Goal: Find specific page/section: Find specific page/section

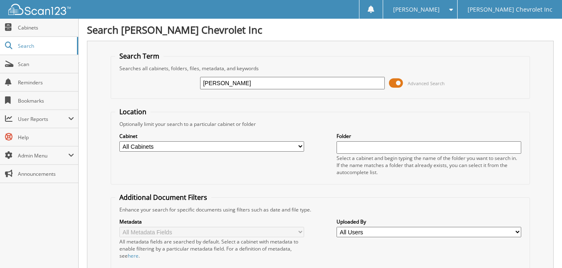
type input "[PERSON_NAME]"
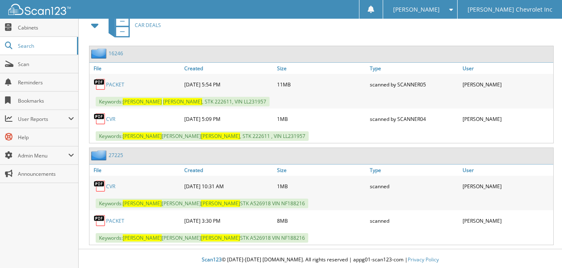
scroll to position [393, 0]
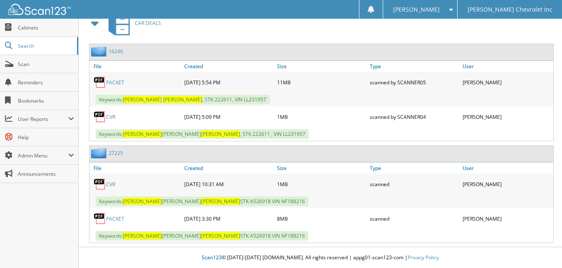
click at [118, 81] on link "PACKET" at bounding box center [115, 82] width 18 height 7
click at [121, 215] on link "PACKET" at bounding box center [115, 218] width 18 height 7
click at [114, 219] on link "PACKET" at bounding box center [115, 218] width 18 height 7
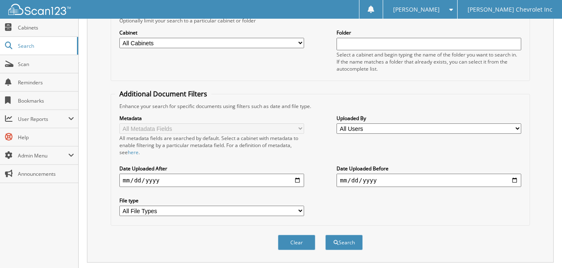
scroll to position [102, 0]
